Goal: Navigation & Orientation: Understand site structure

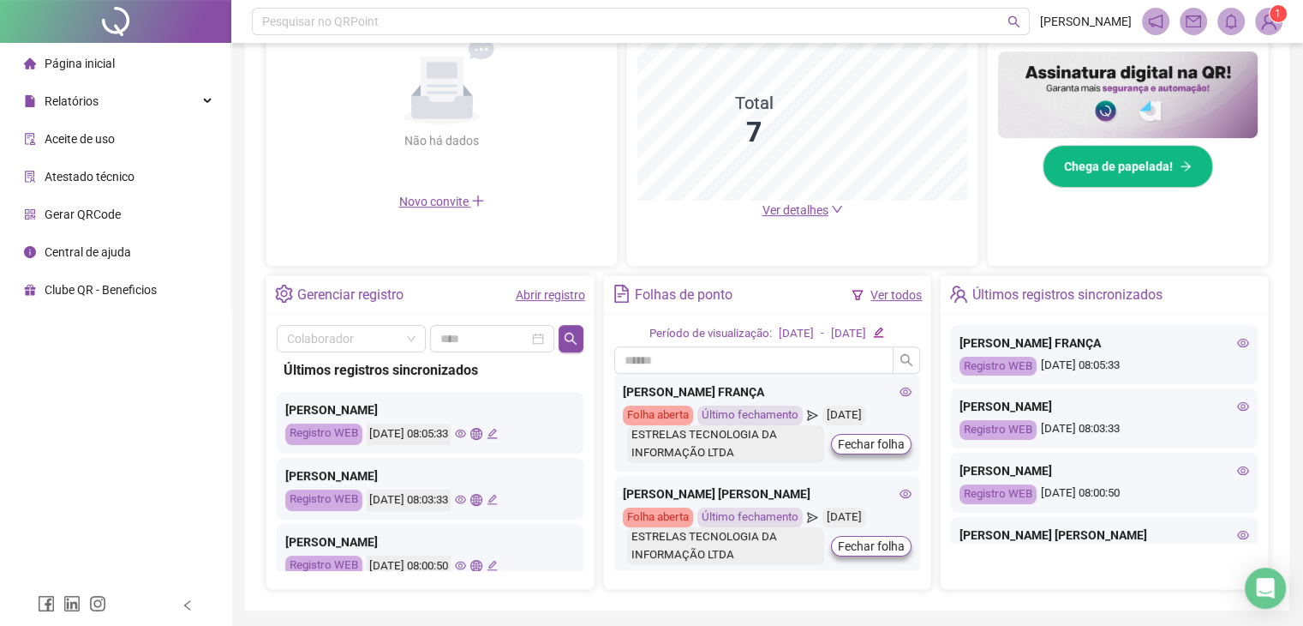
scroll to position [488, 0]
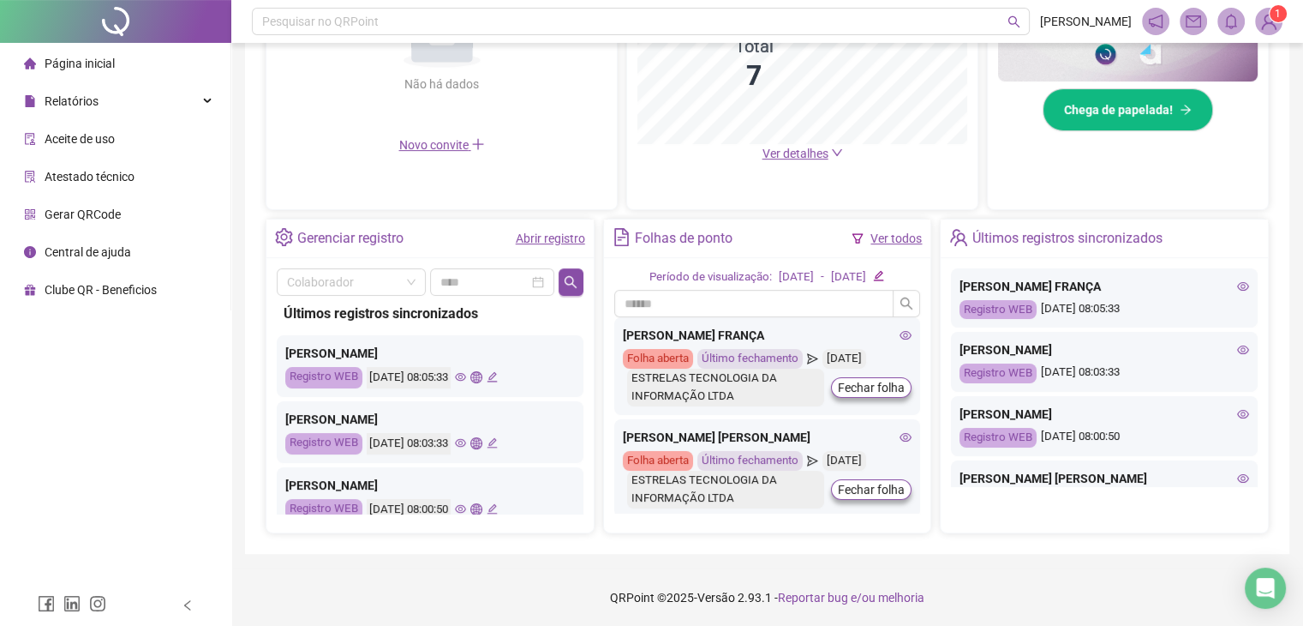
click at [466, 380] on icon "eye" at bounding box center [460, 376] width 11 height 11
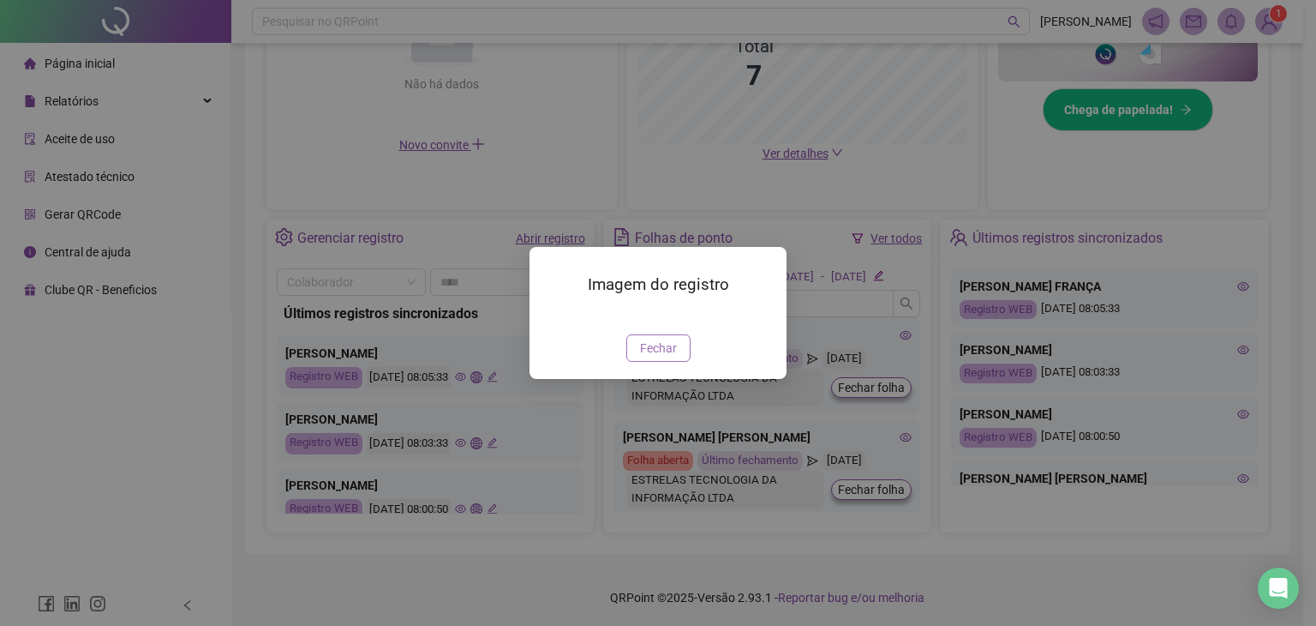
click at [662, 357] on span "Fechar" at bounding box center [658, 347] width 37 height 19
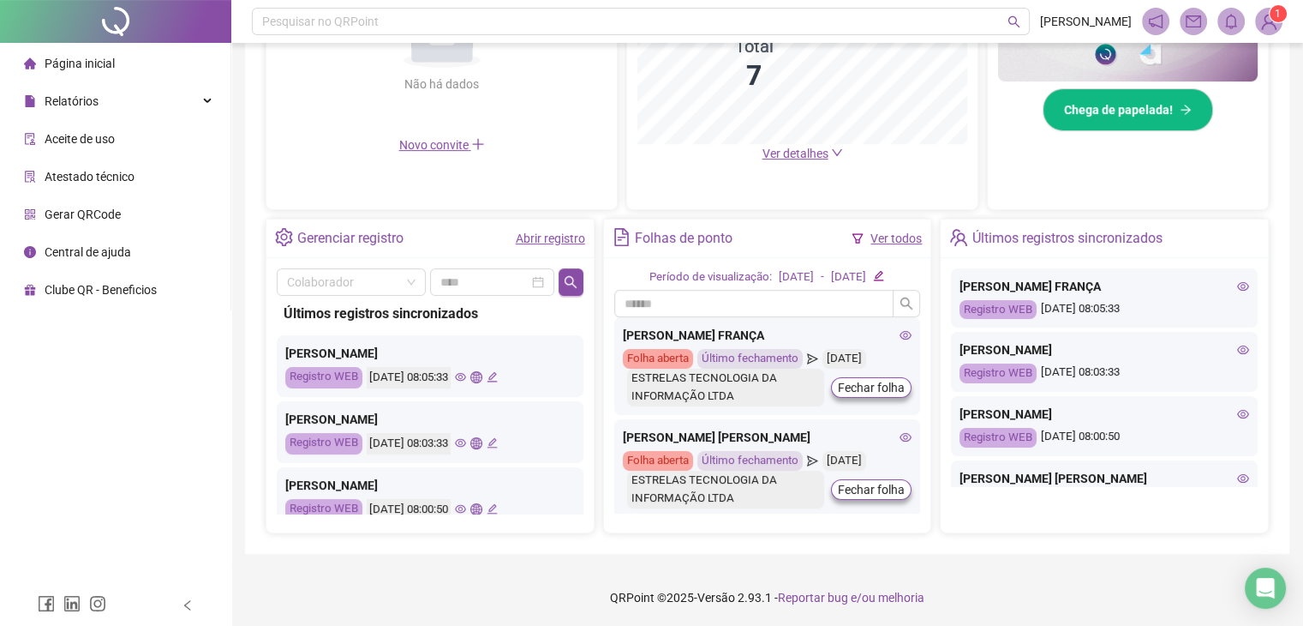
click at [466, 440] on icon "eye" at bounding box center [460, 442] width 11 height 11
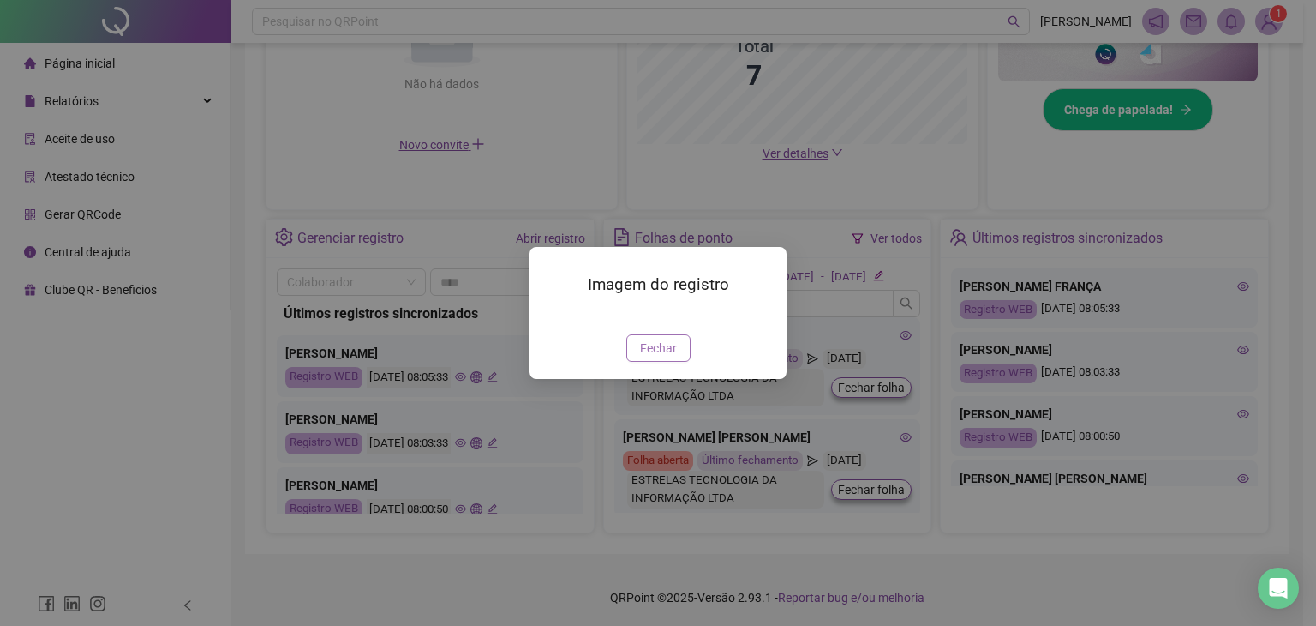
click at [661, 357] on span "Fechar" at bounding box center [658, 347] width 37 height 19
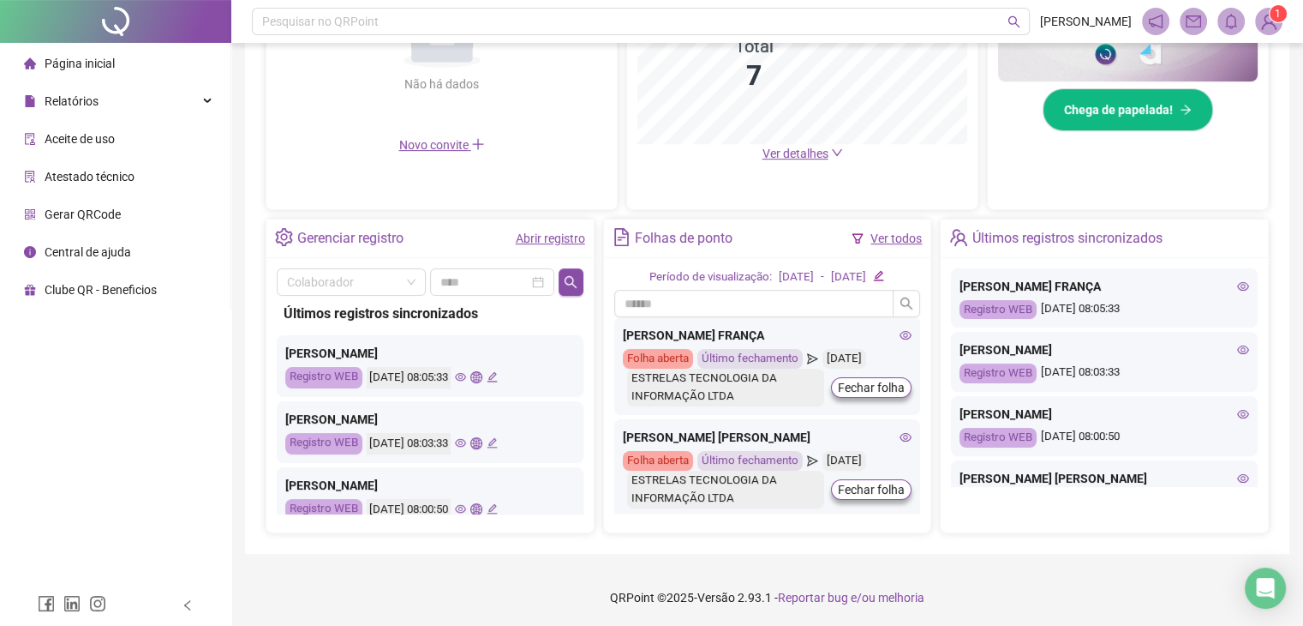
click at [466, 505] on icon "eye" at bounding box center [460, 509] width 11 height 9
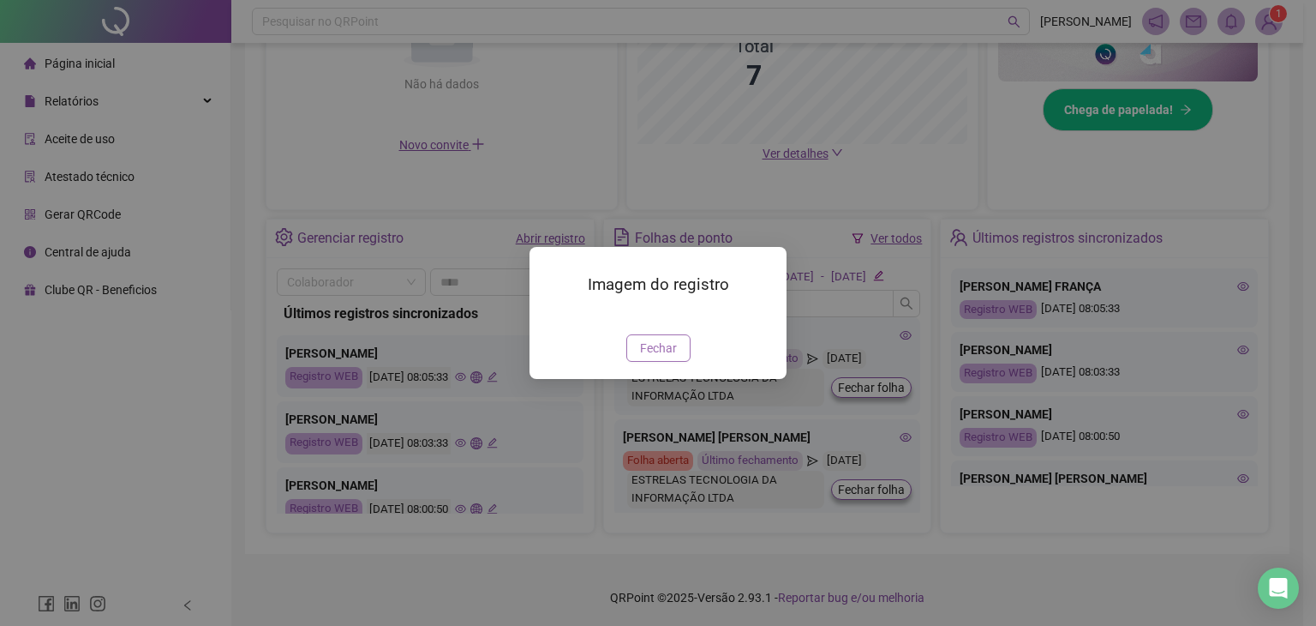
click at [654, 357] on span "Fechar" at bounding box center [658, 347] width 37 height 19
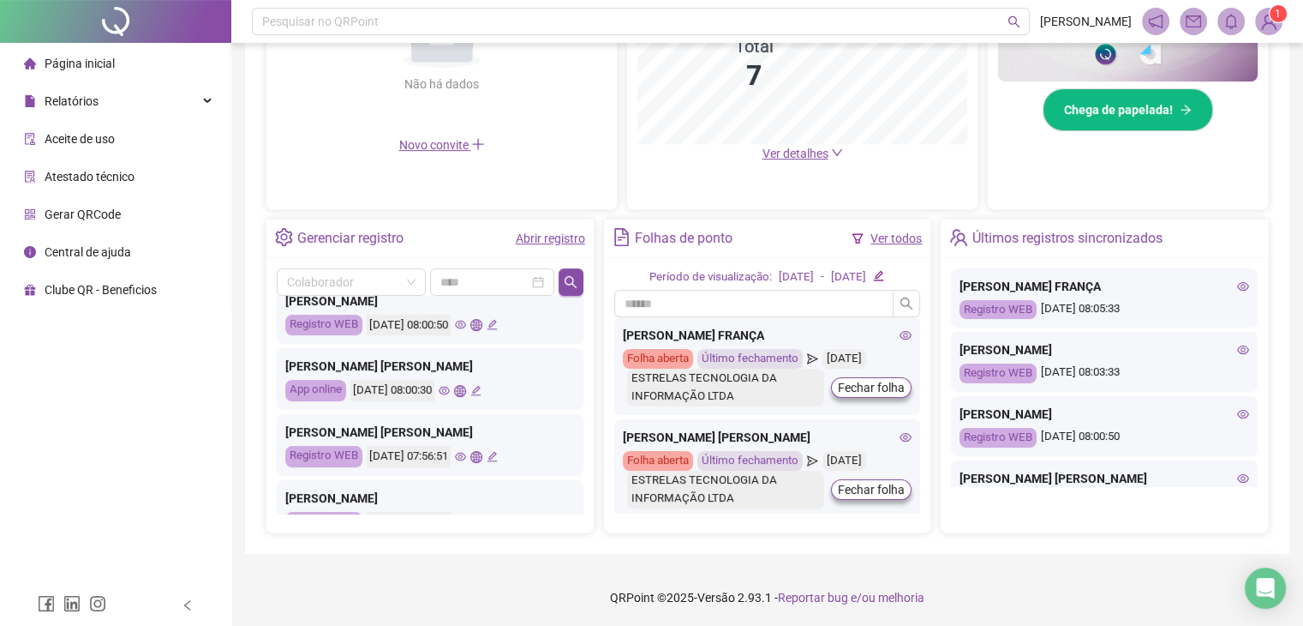
scroll to position [207, 0]
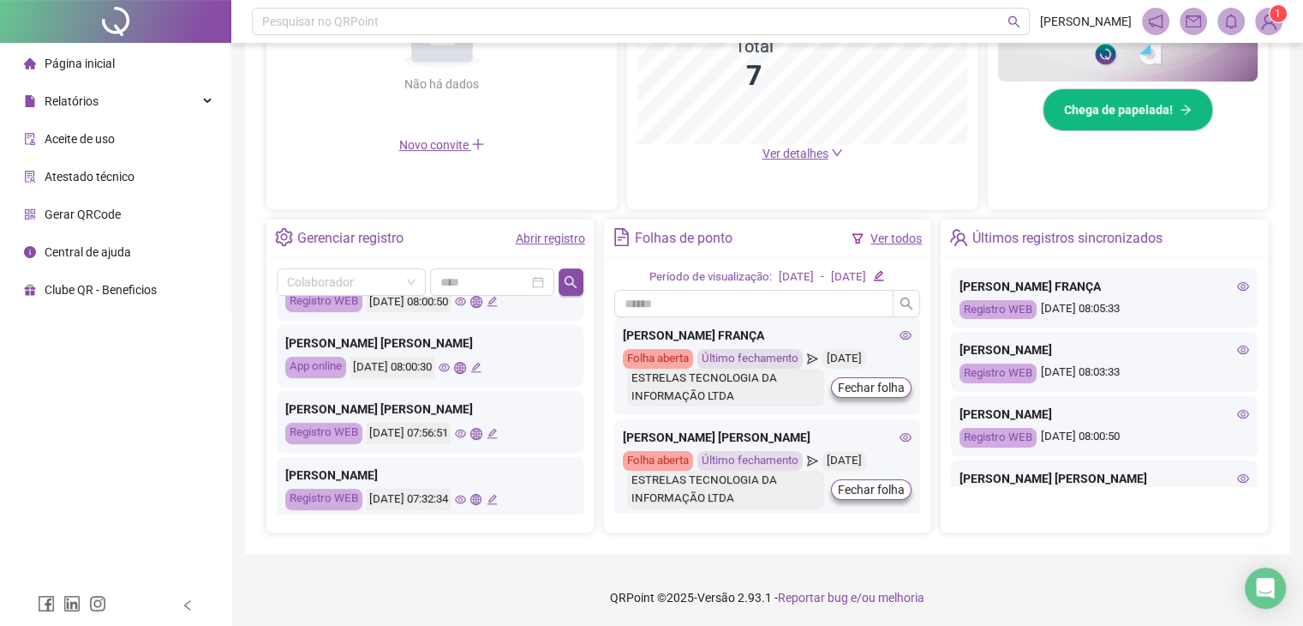
click at [450, 366] on icon "eye" at bounding box center [444, 367] width 11 height 11
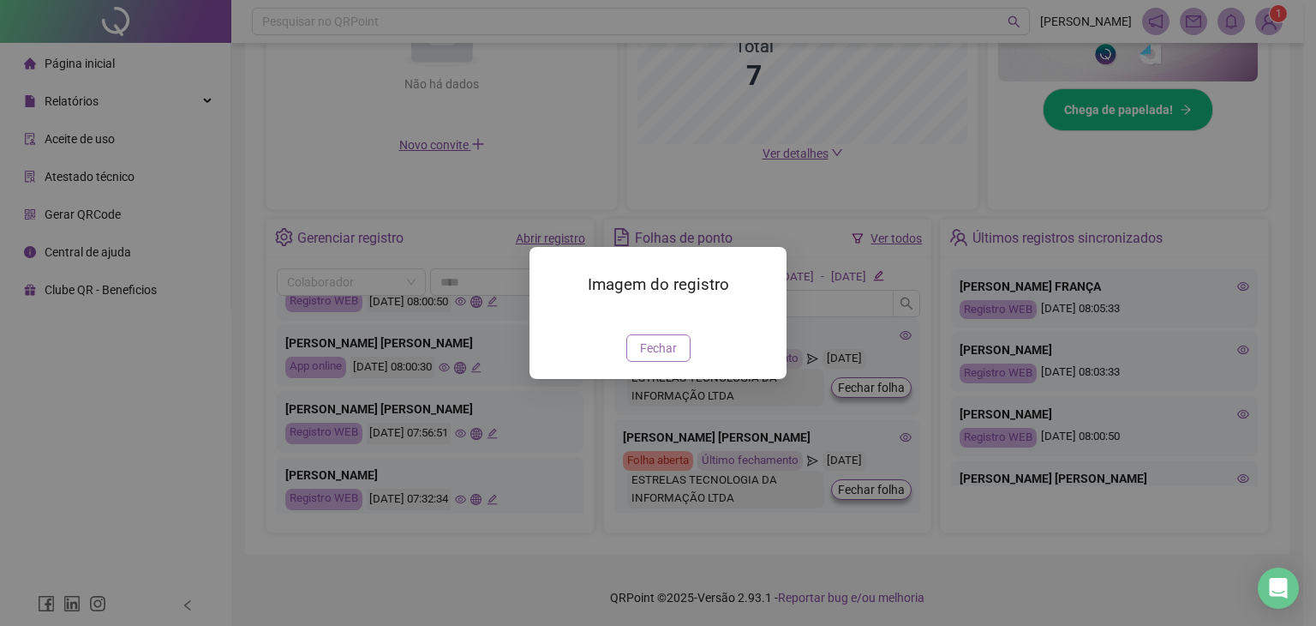
click at [661, 357] on span "Fechar" at bounding box center [658, 347] width 37 height 19
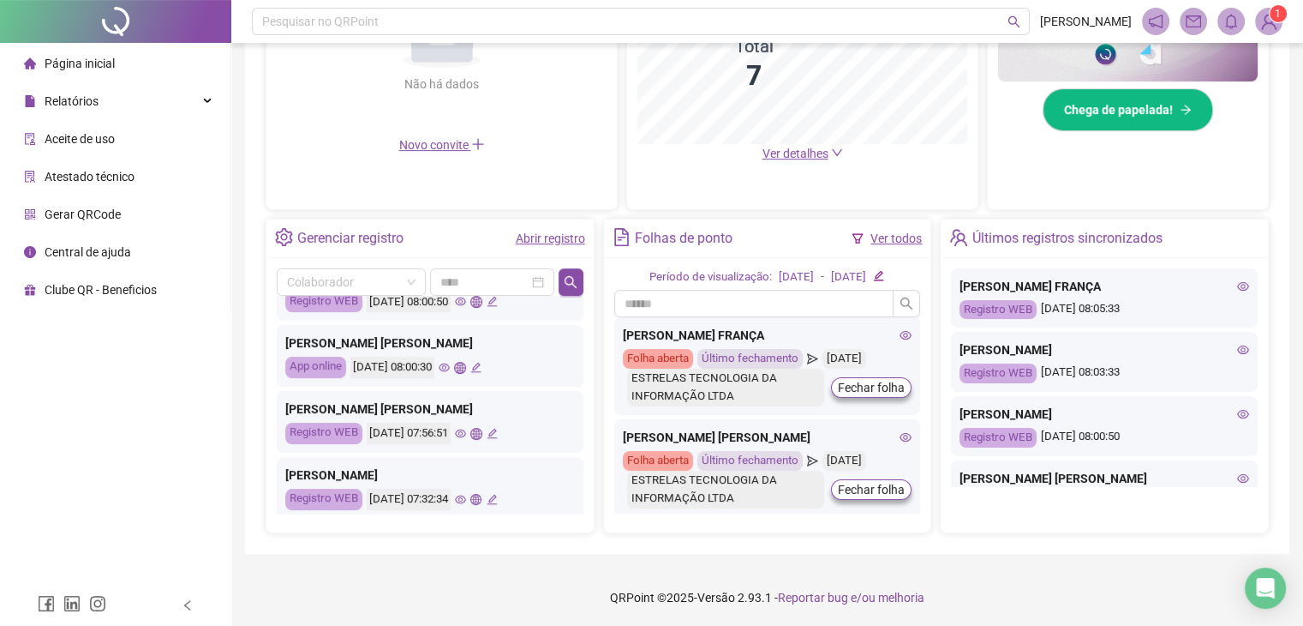
click at [466, 432] on icon "eye" at bounding box center [460, 433] width 11 height 11
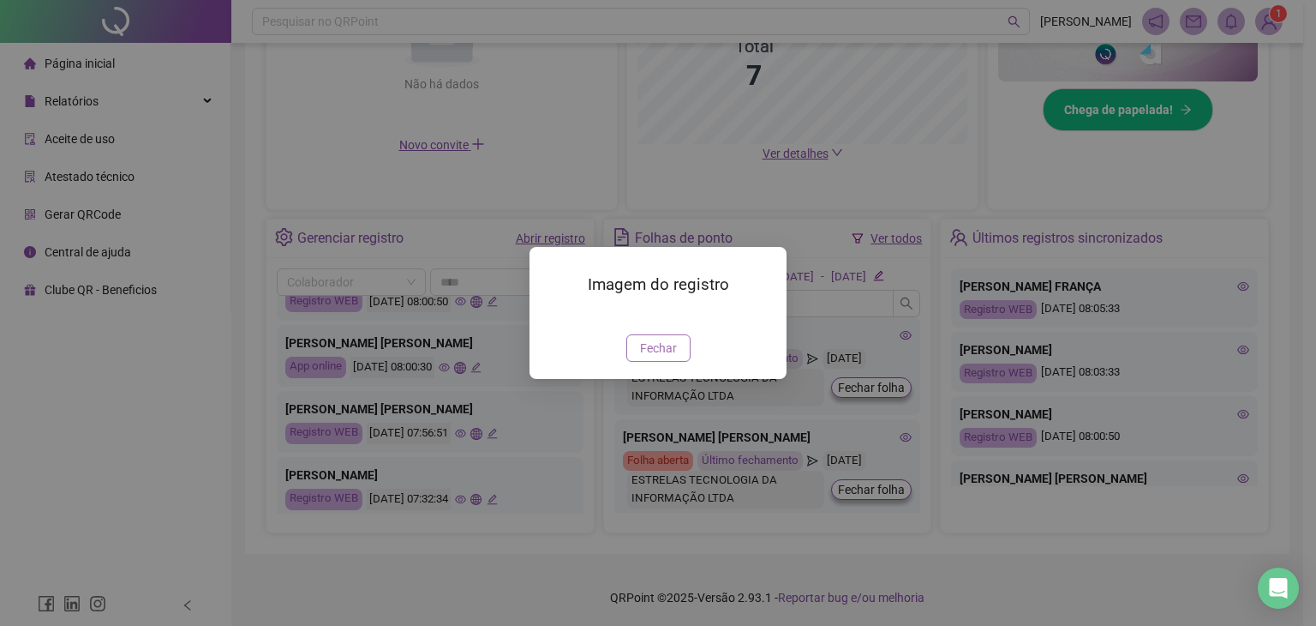
click at [668, 362] on button "Fechar" at bounding box center [658, 347] width 64 height 27
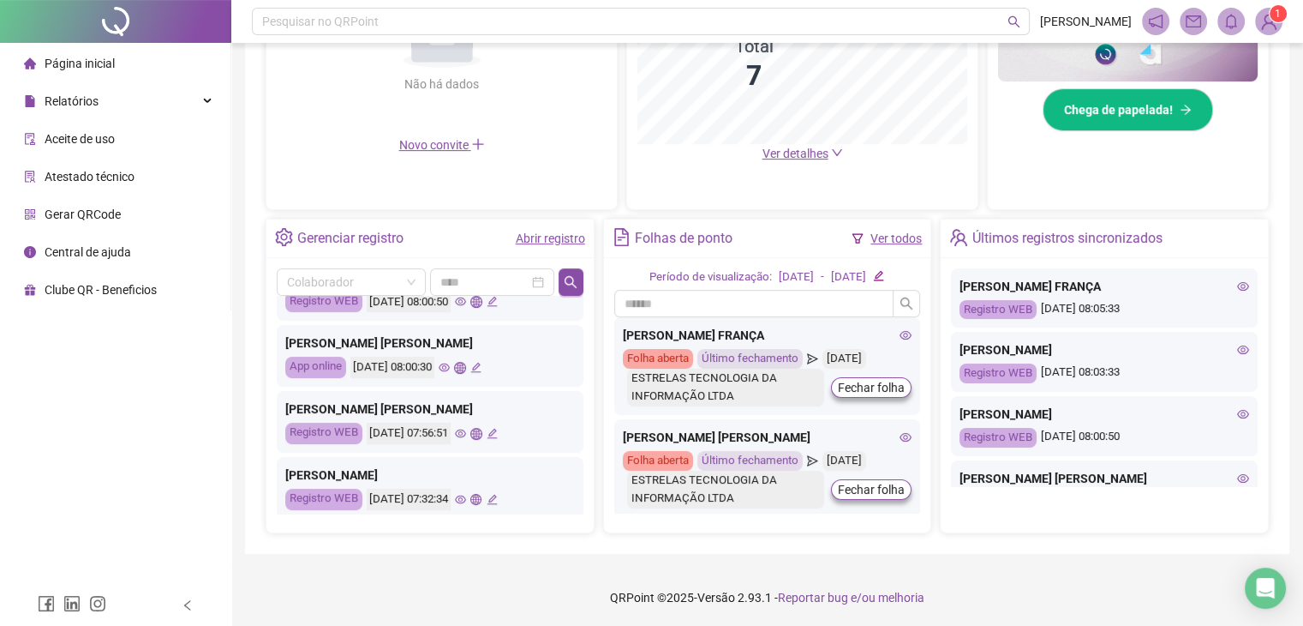
click at [466, 497] on icon "eye" at bounding box center [460, 499] width 11 height 9
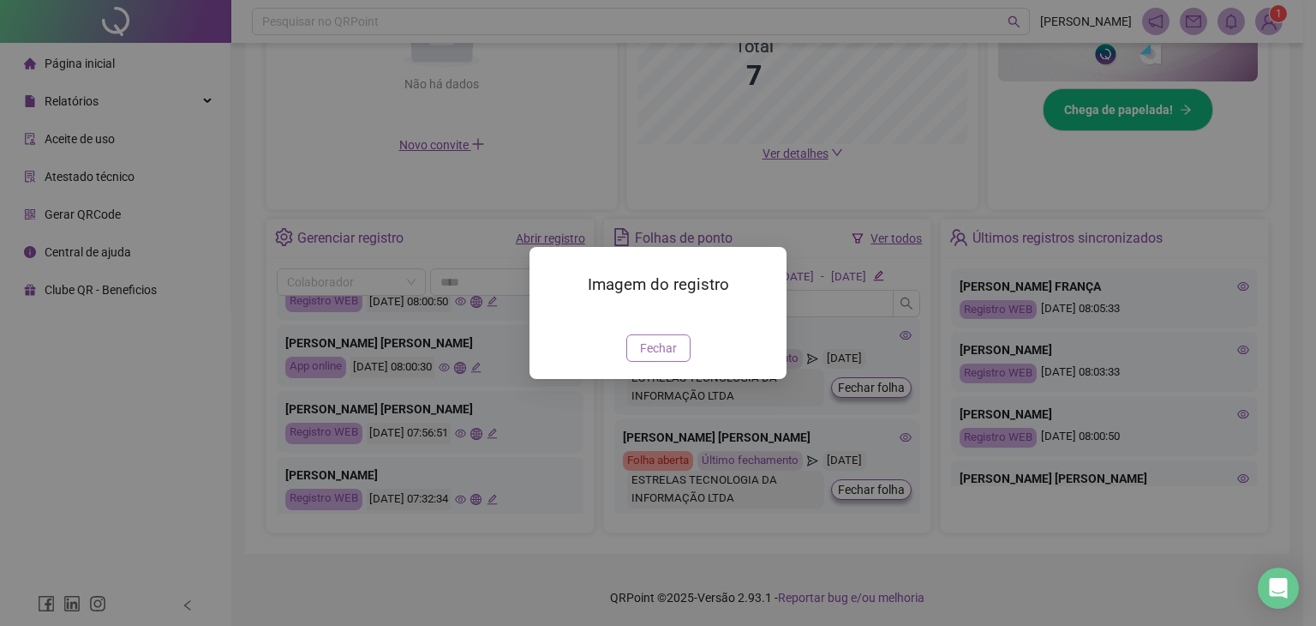
click at [649, 357] on span "Fechar" at bounding box center [658, 347] width 37 height 19
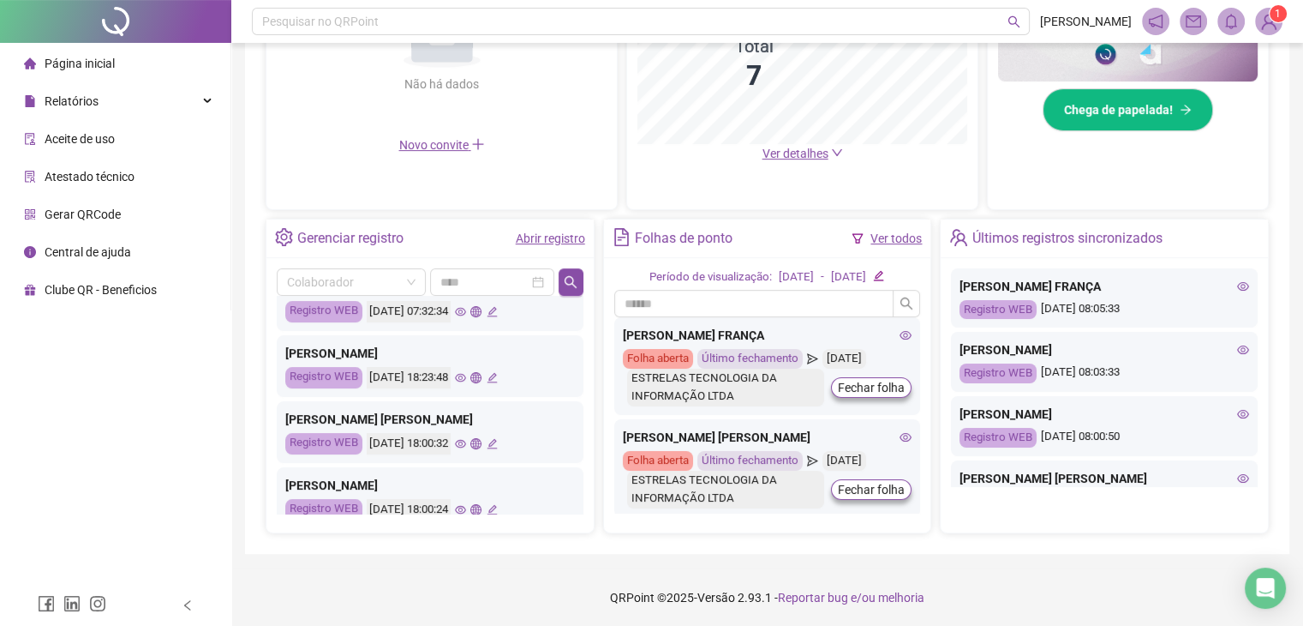
scroll to position [403, 0]
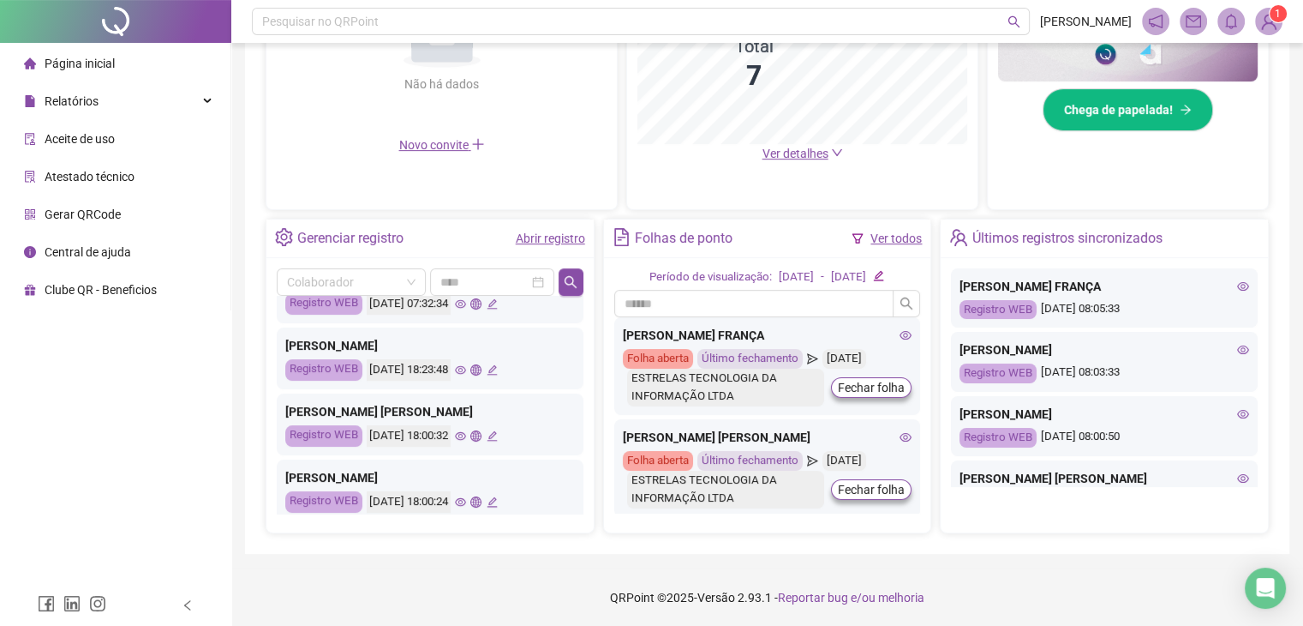
click at [466, 368] on icon "eye" at bounding box center [460, 369] width 11 height 11
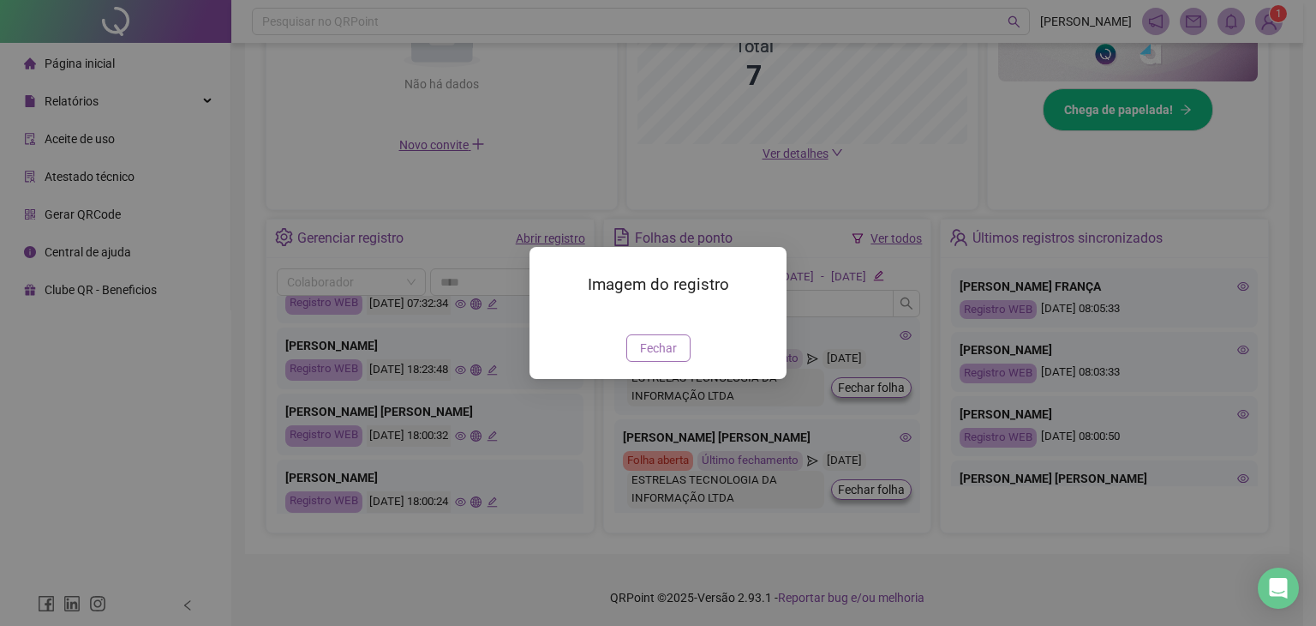
click at [650, 357] on span "Fechar" at bounding box center [658, 347] width 37 height 19
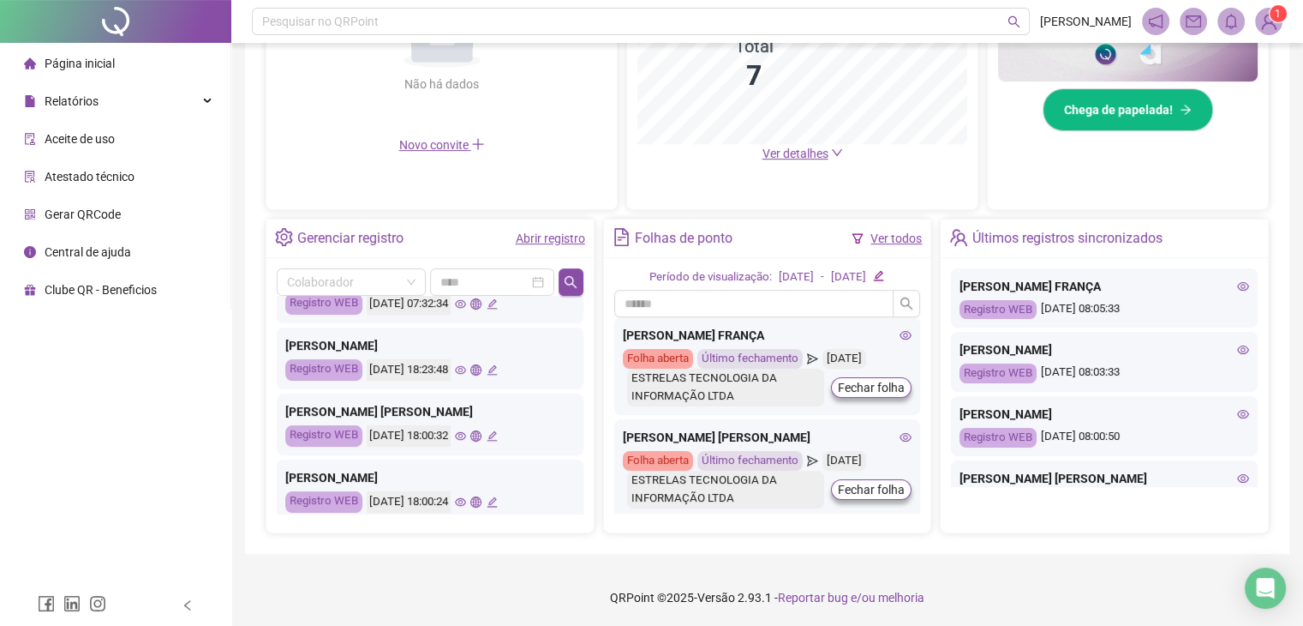
click at [466, 499] on icon "eye" at bounding box center [460, 502] width 11 height 9
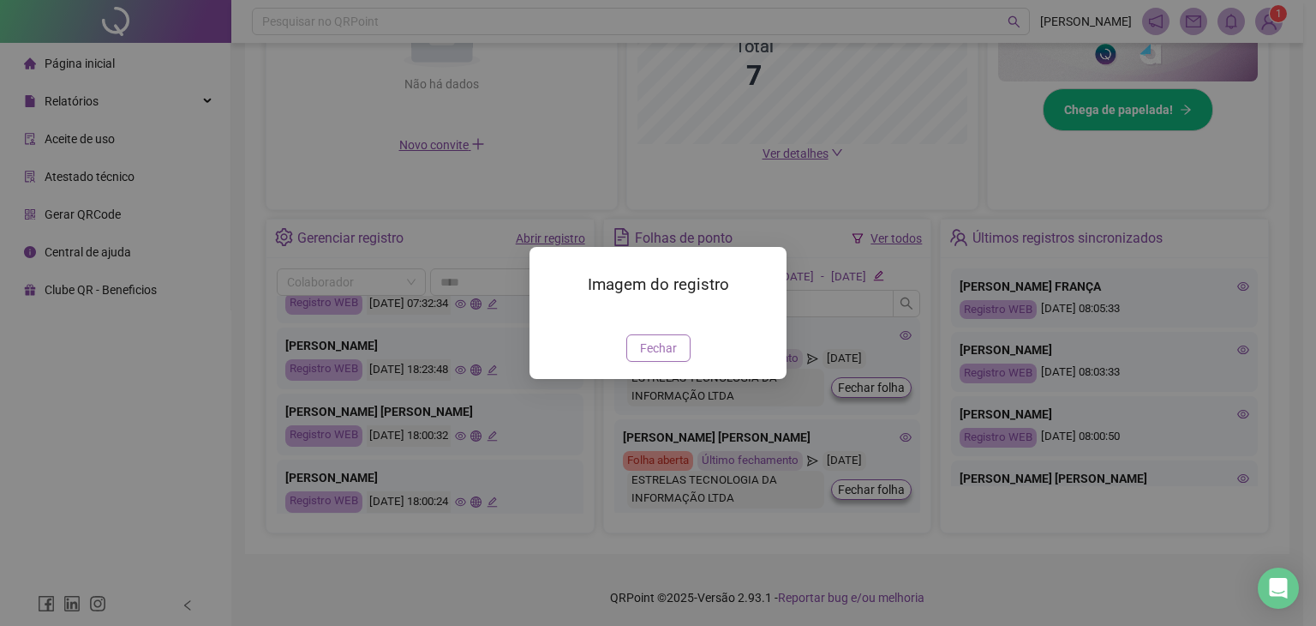
click at [661, 357] on span "Fechar" at bounding box center [658, 347] width 37 height 19
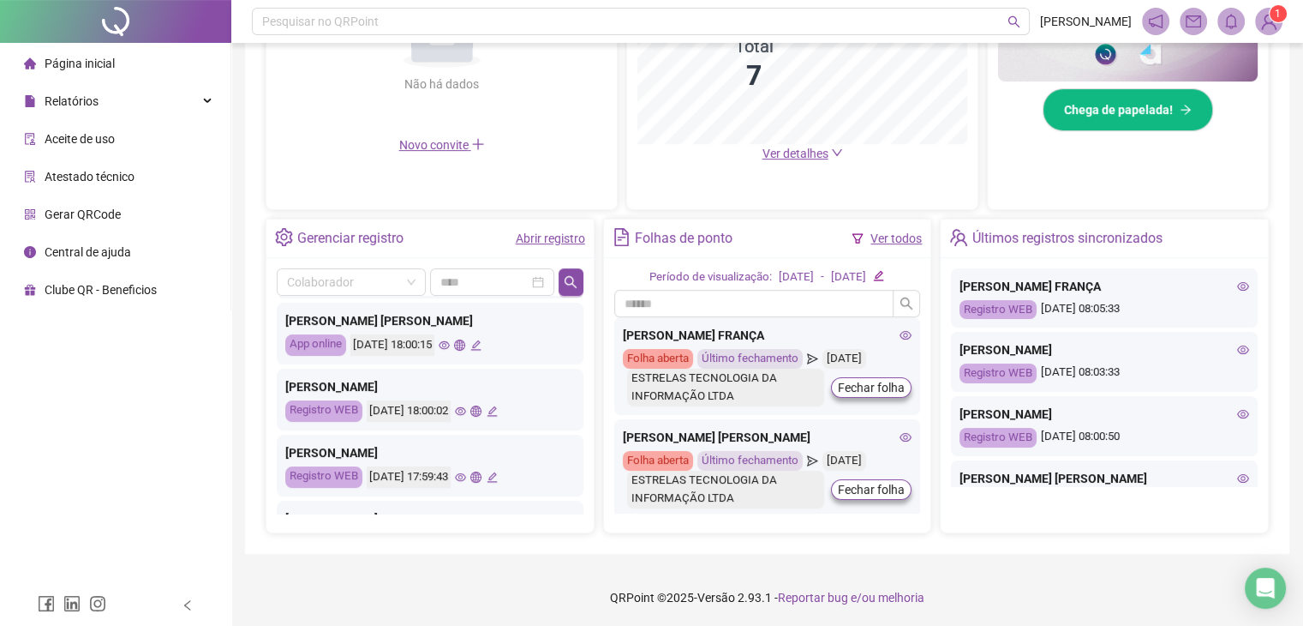
scroll to position [633, 0]
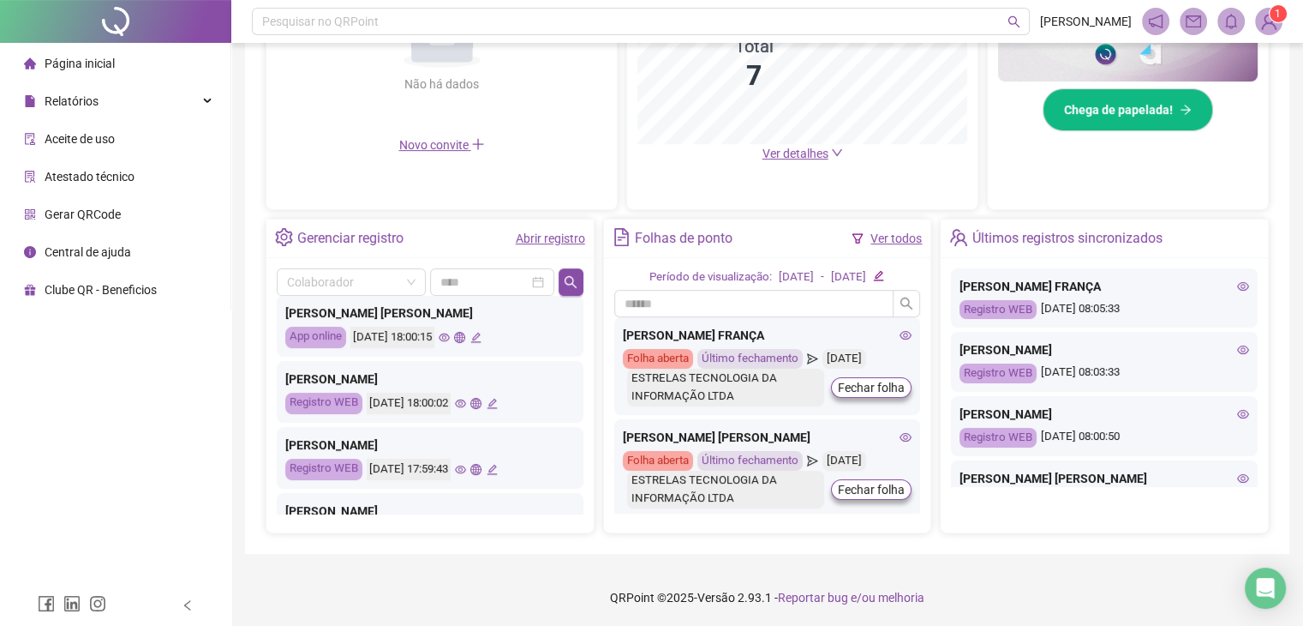
click at [450, 334] on icon "eye" at bounding box center [444, 337] width 11 height 9
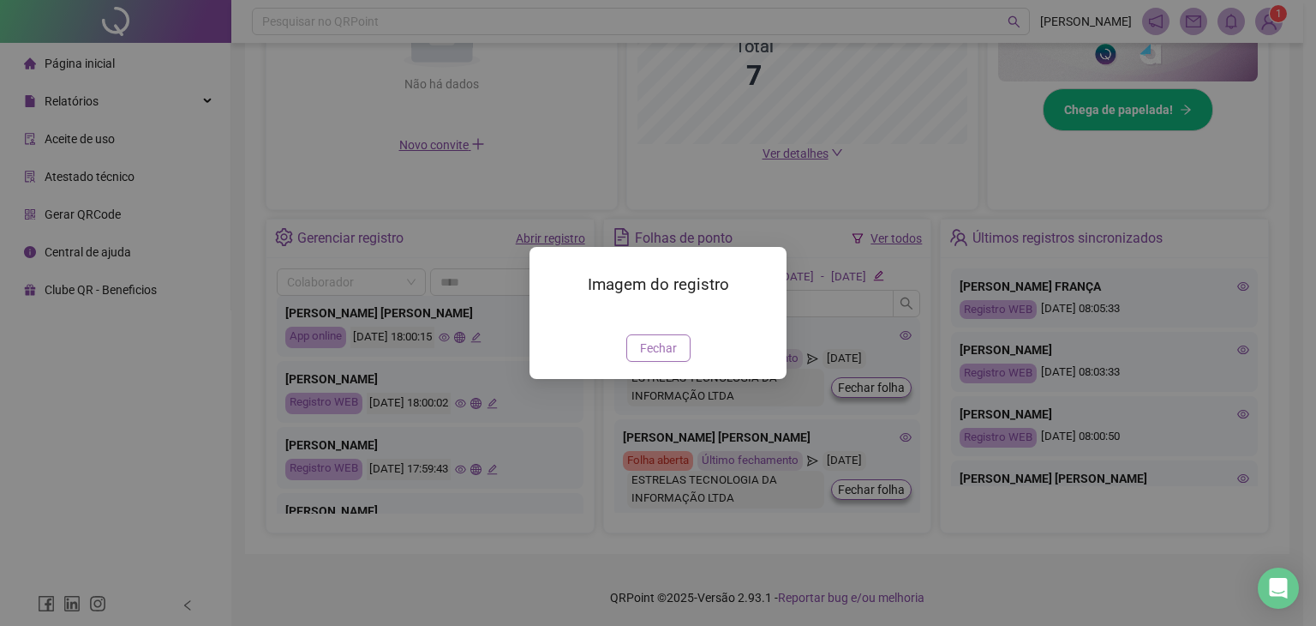
click at [658, 357] on span "Fechar" at bounding box center [658, 347] width 37 height 19
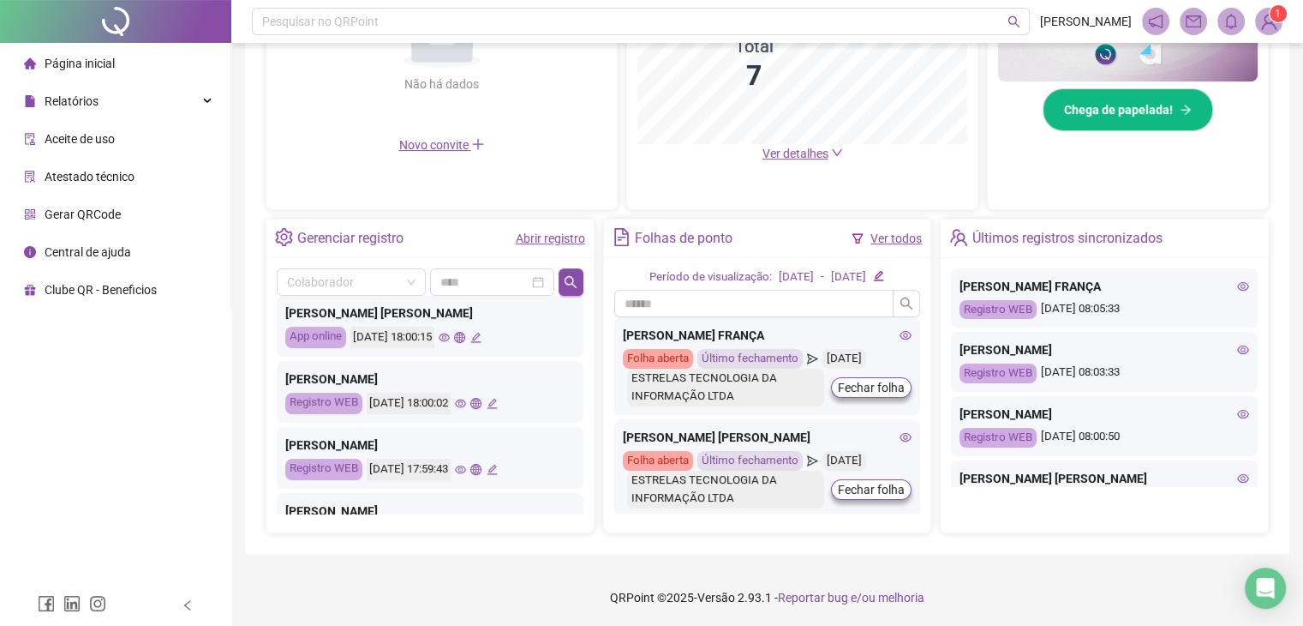
click at [466, 404] on icon "eye" at bounding box center [460, 403] width 11 height 9
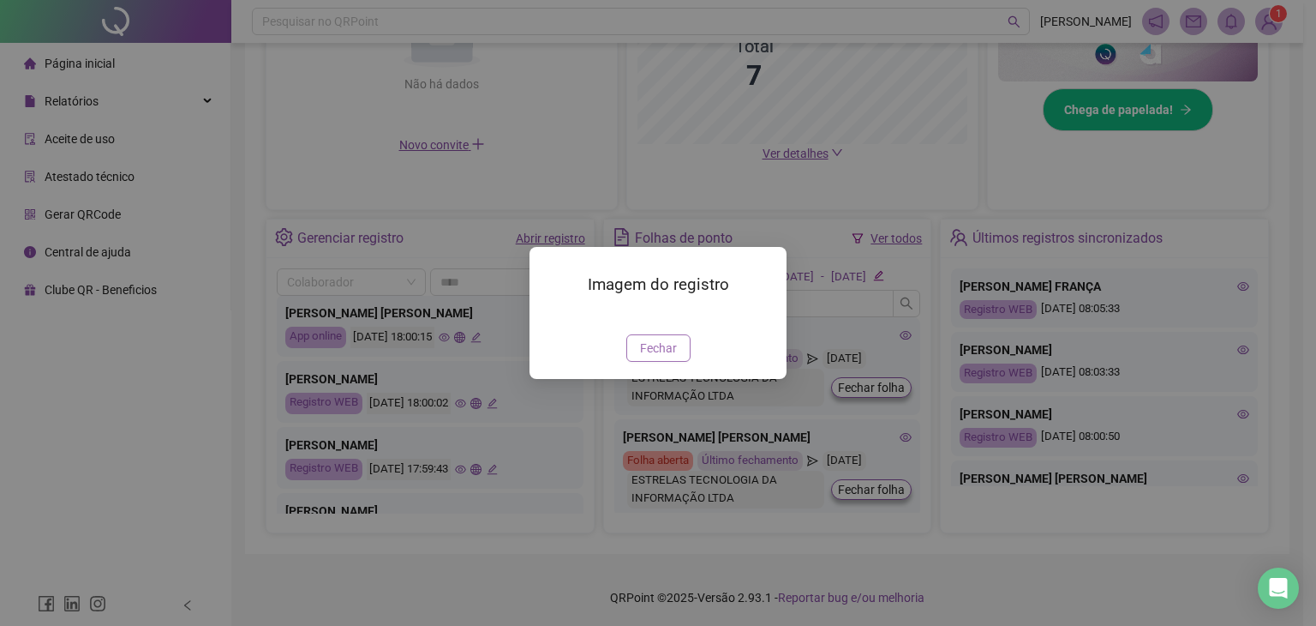
click at [649, 357] on span "Fechar" at bounding box center [658, 347] width 37 height 19
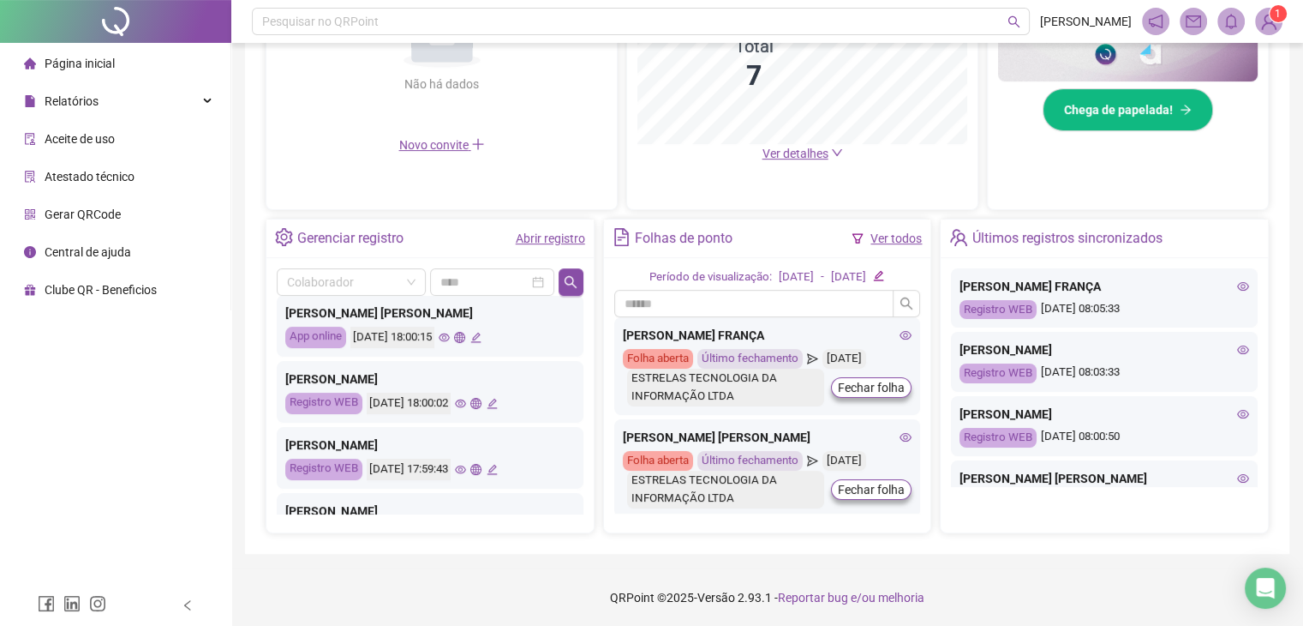
click at [466, 471] on icon "eye" at bounding box center [460, 469] width 11 height 9
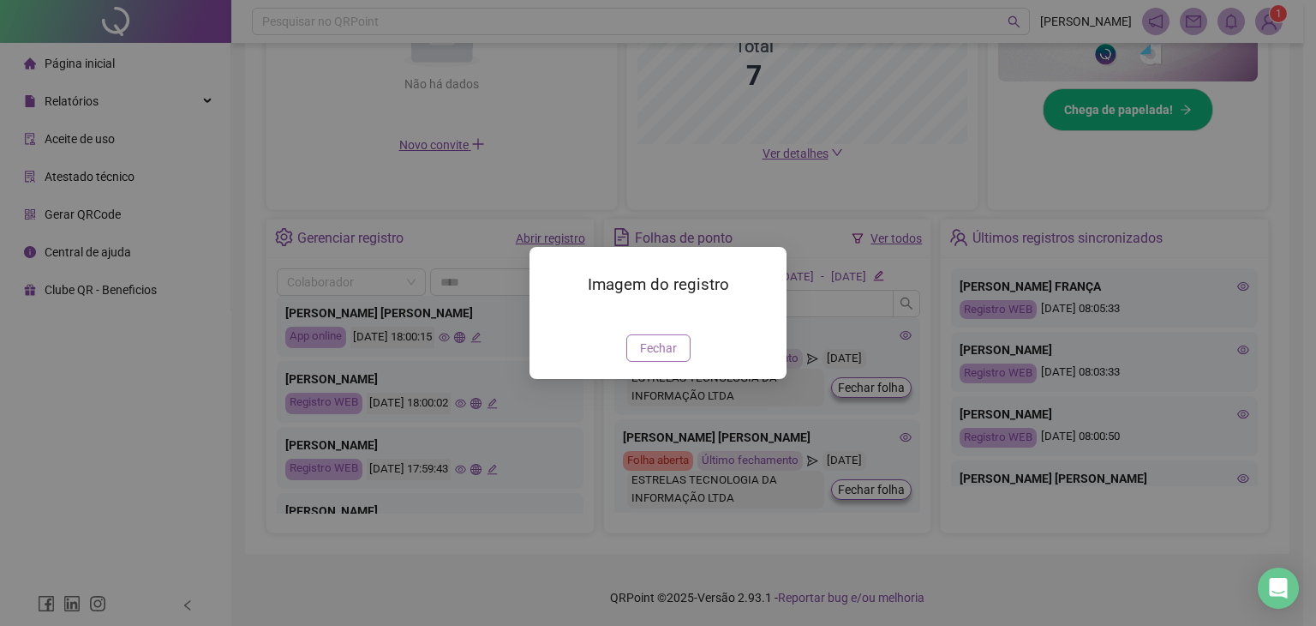
click at [674, 357] on span "Fechar" at bounding box center [658, 347] width 37 height 19
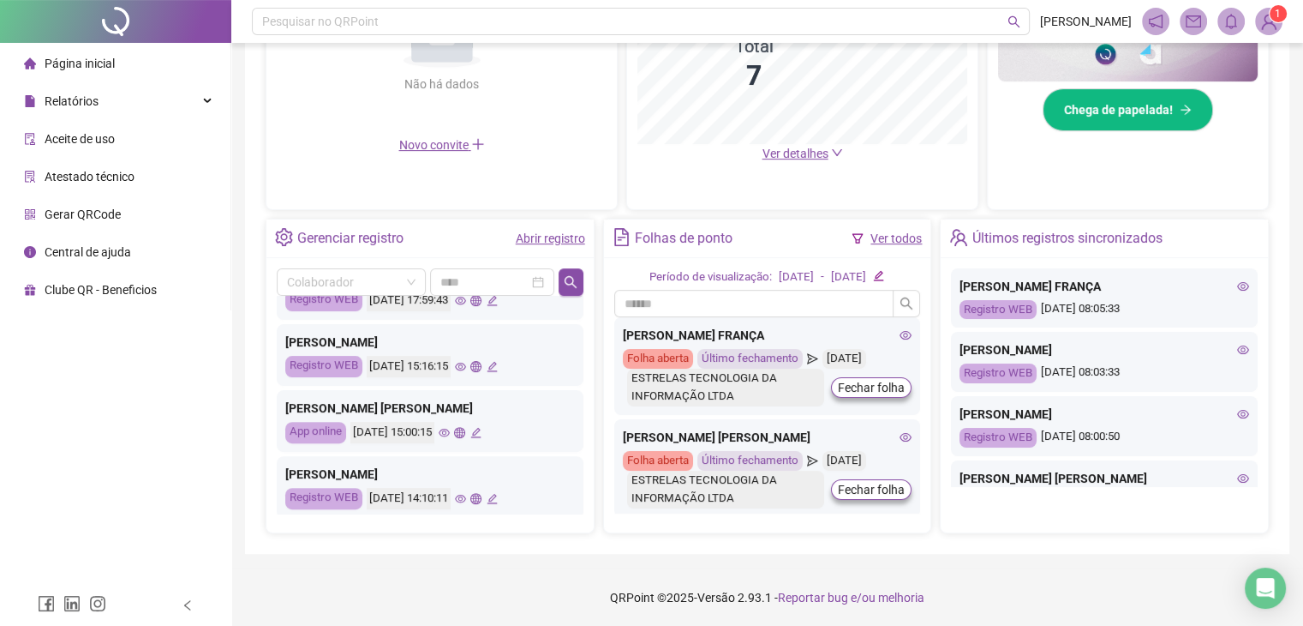
scroll to position [805, 0]
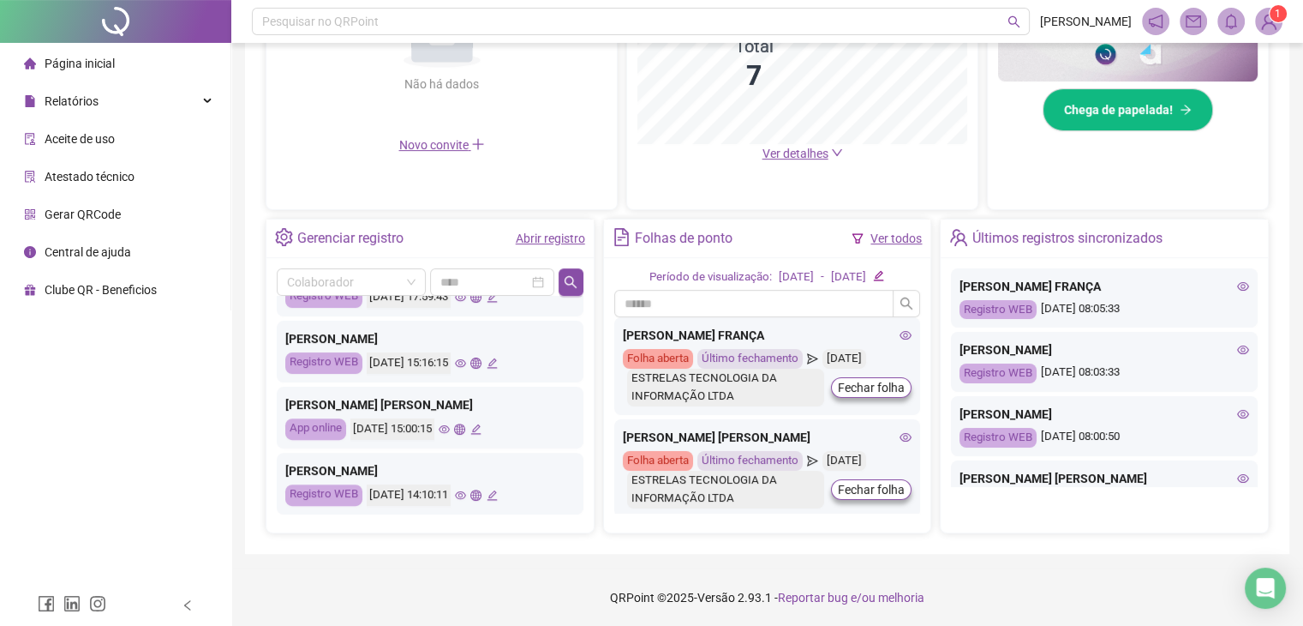
click at [466, 362] on icon "eye" at bounding box center [460, 363] width 11 height 9
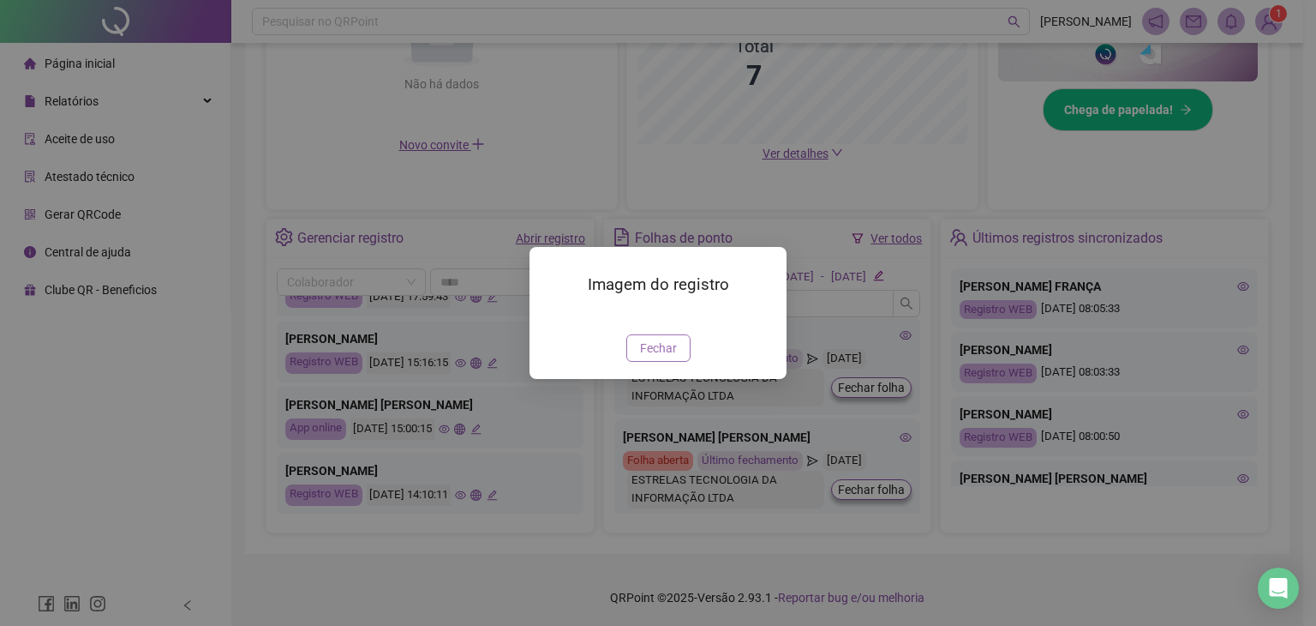
click at [637, 362] on button "Fechar" at bounding box center [658, 347] width 64 height 27
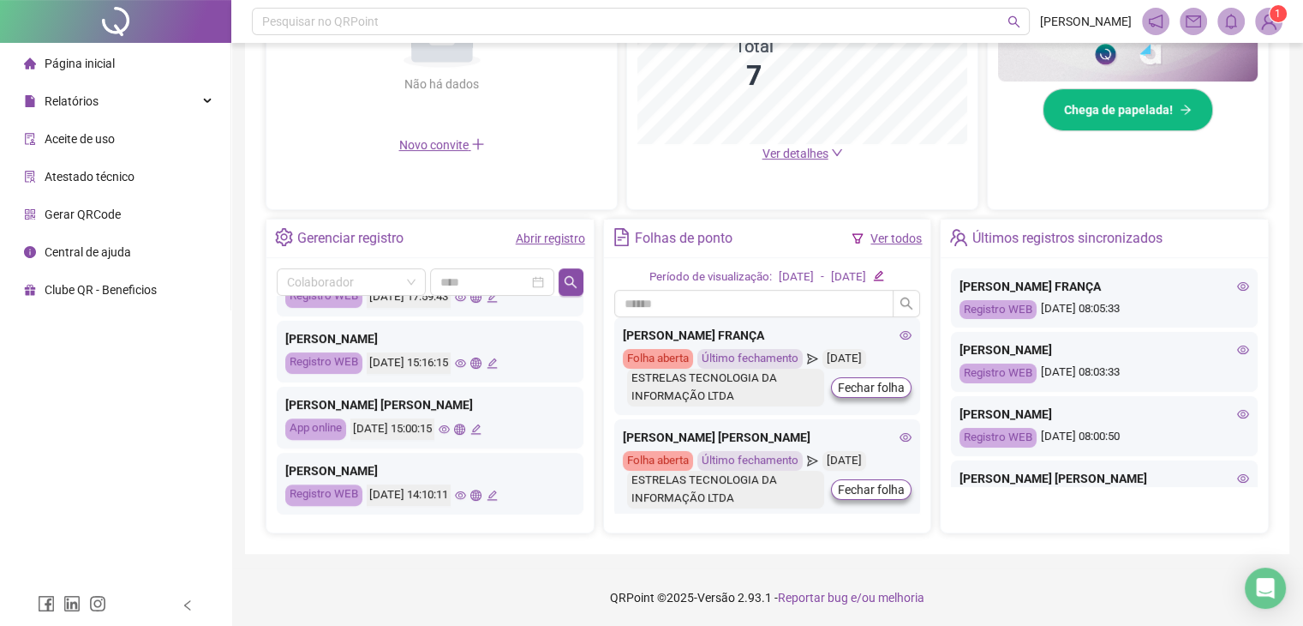
click at [450, 423] on icon "eye" at bounding box center [444, 428] width 11 height 11
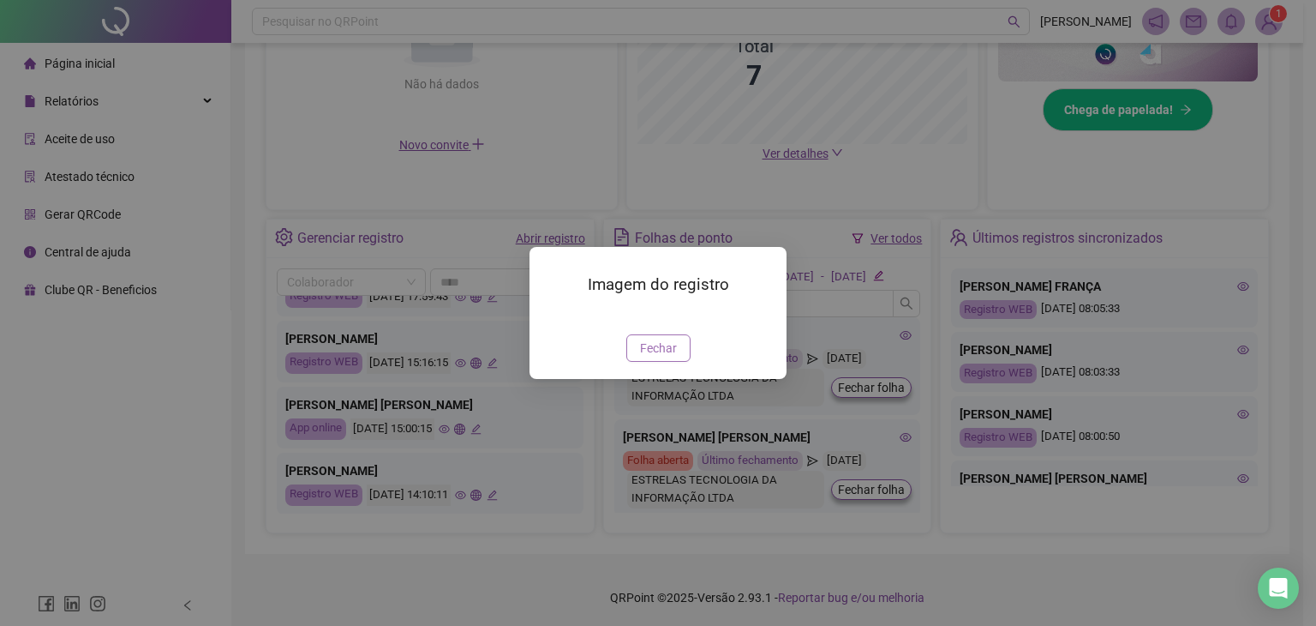
click at [666, 357] on span "Fechar" at bounding box center [658, 347] width 37 height 19
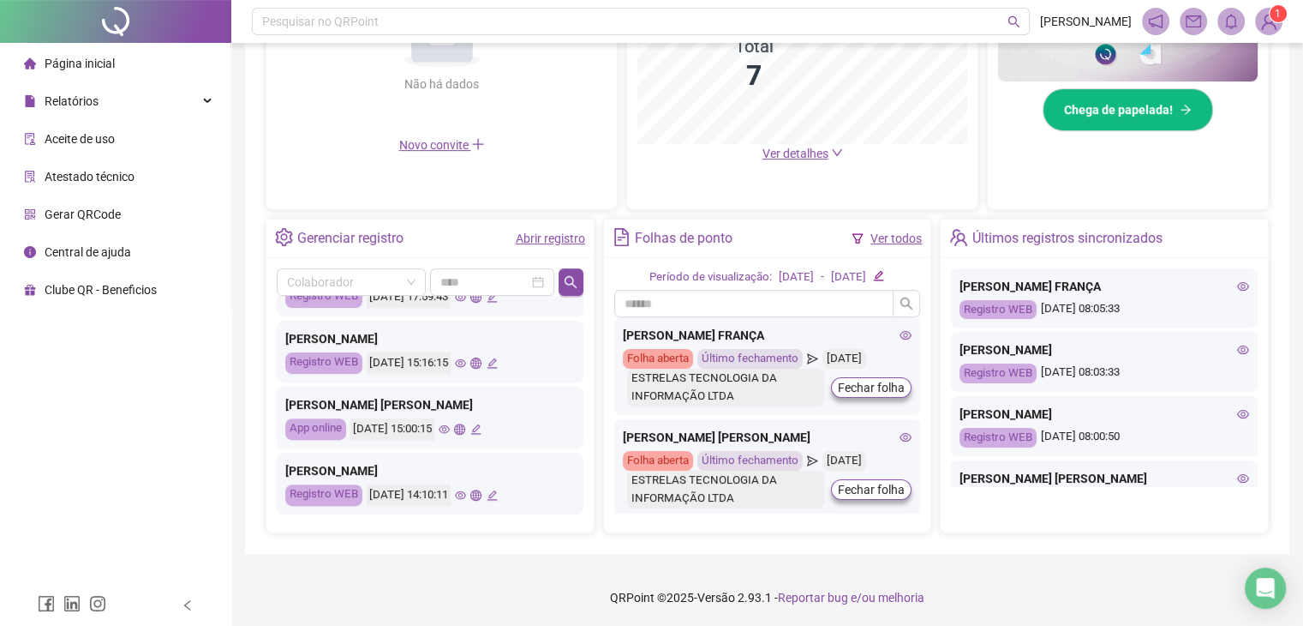
click at [466, 495] on icon "eye" at bounding box center [460, 494] width 11 height 11
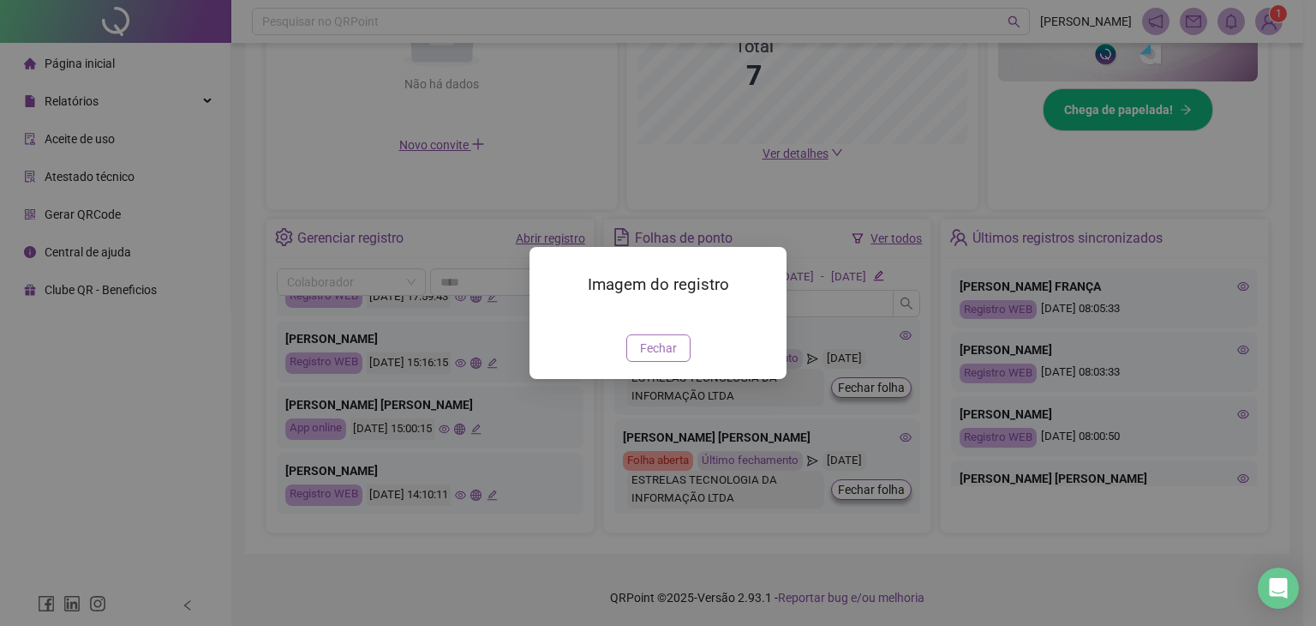
click at [644, 357] on span "Fechar" at bounding box center [658, 347] width 37 height 19
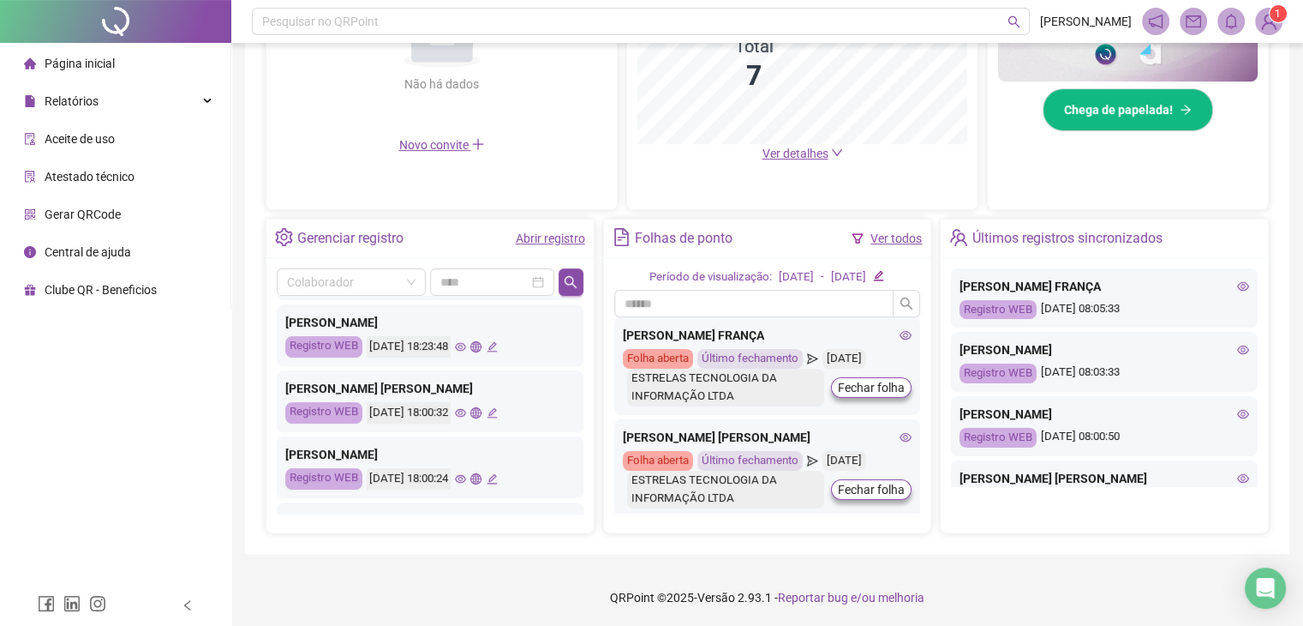
scroll to position [0, 0]
